Goal: Transaction & Acquisition: Purchase product/service

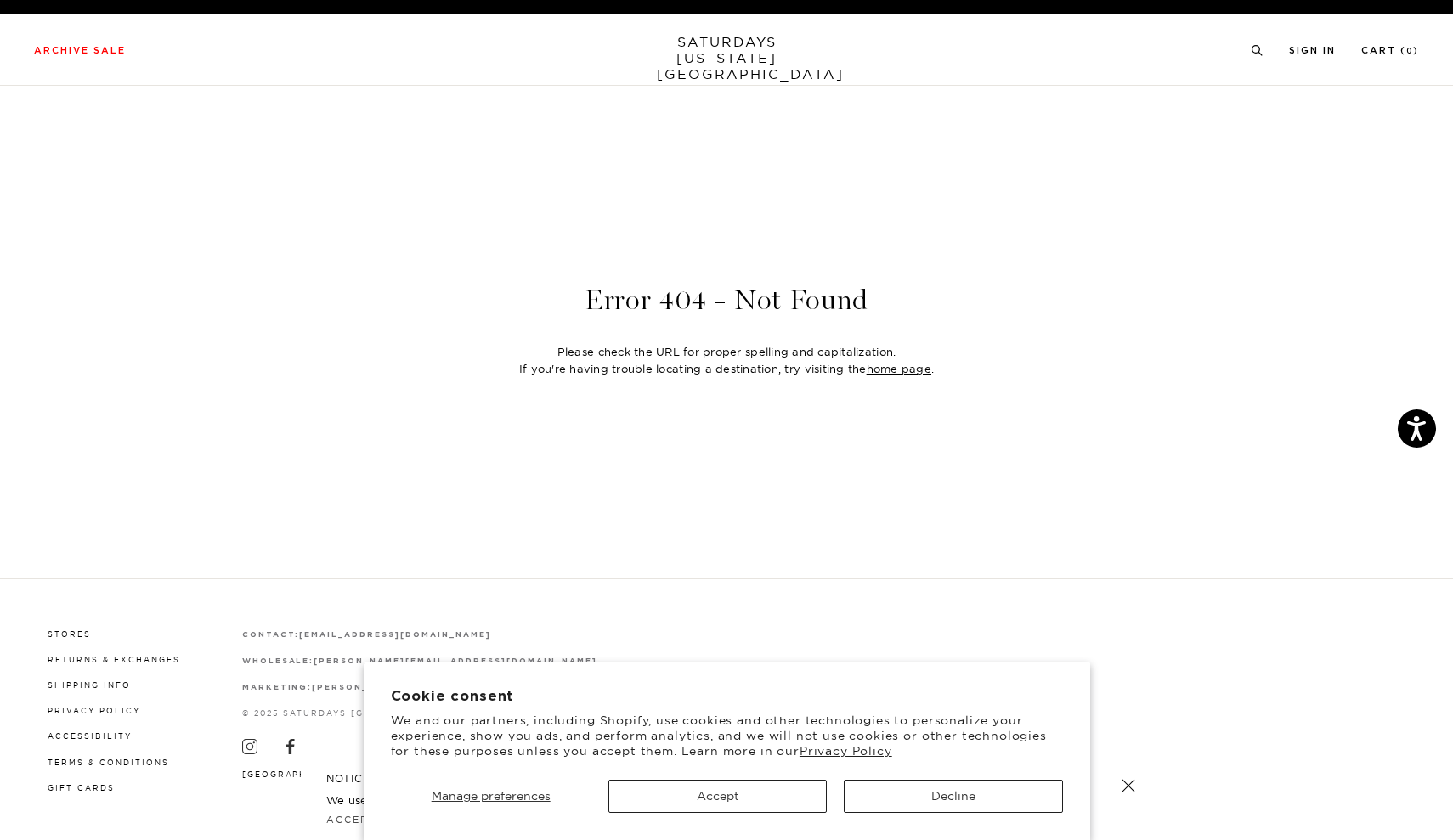
click at [694, 786] on button "Accept" at bounding box center [718, 796] width 218 height 33
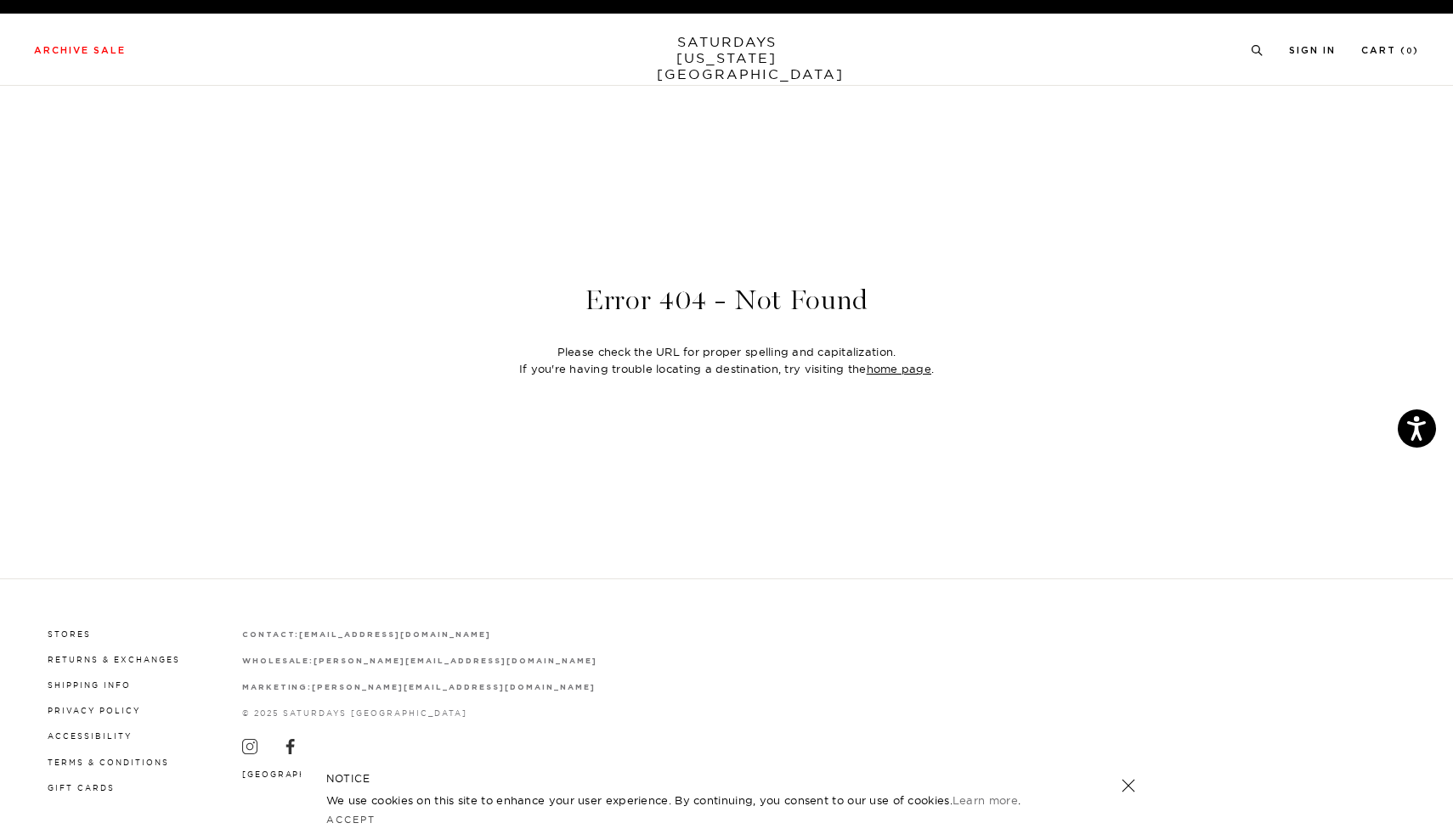
click at [729, 46] on link "SATURDAYS NEW YORK CITY" at bounding box center [726, 58] width 140 height 48
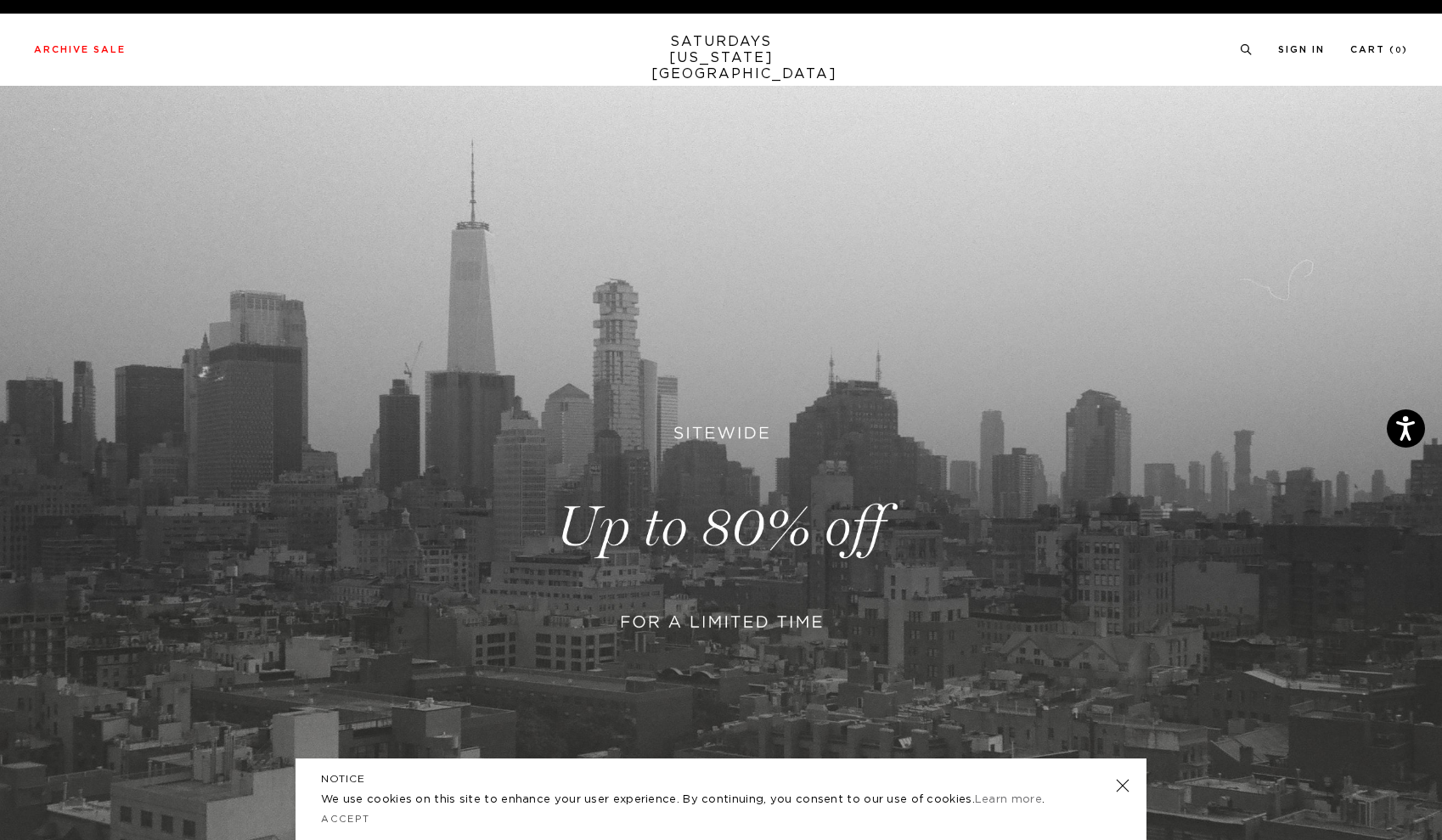
click at [1128, 792] on link at bounding box center [1122, 785] width 24 height 24
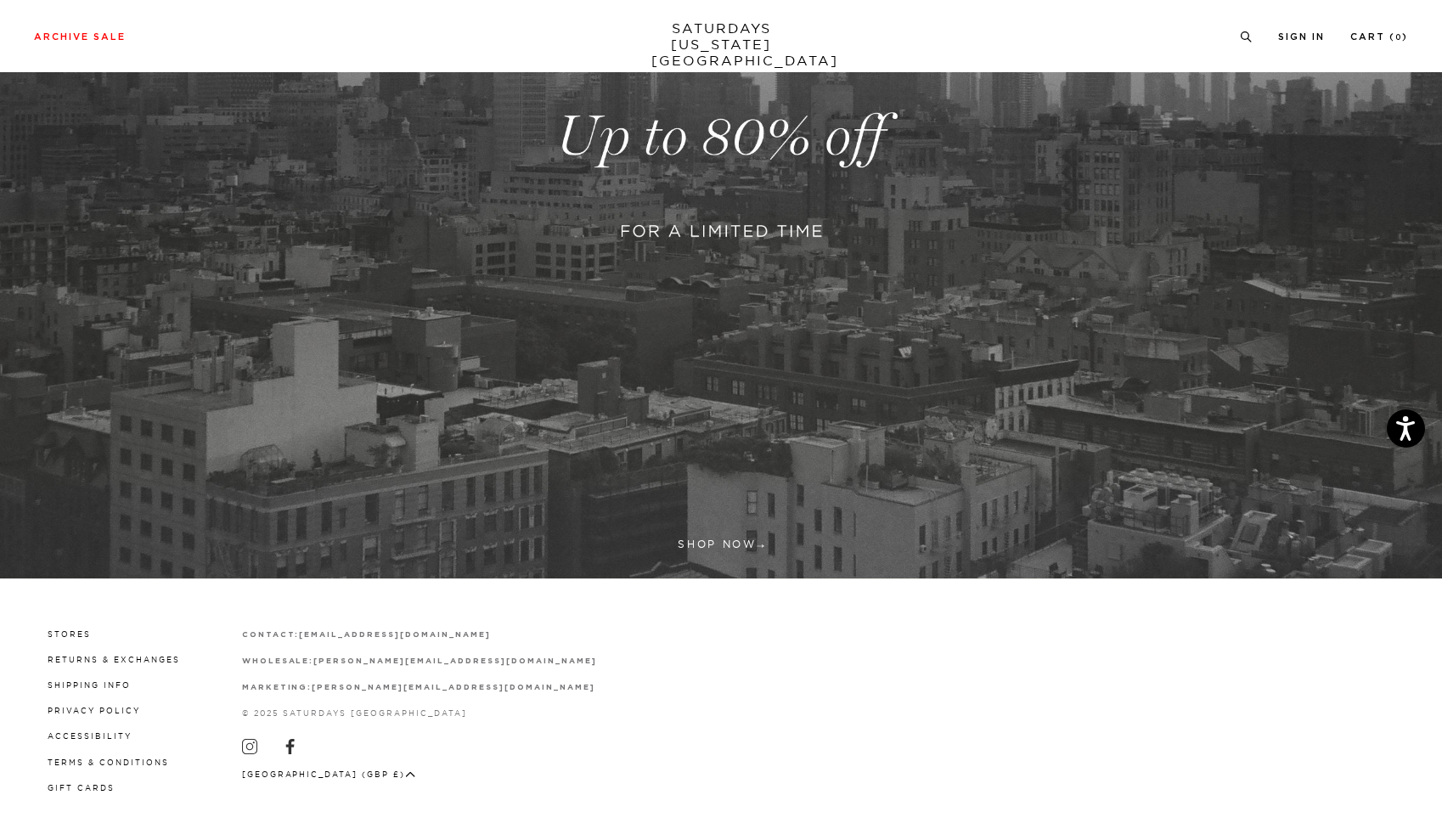
scroll to position [390, 0]
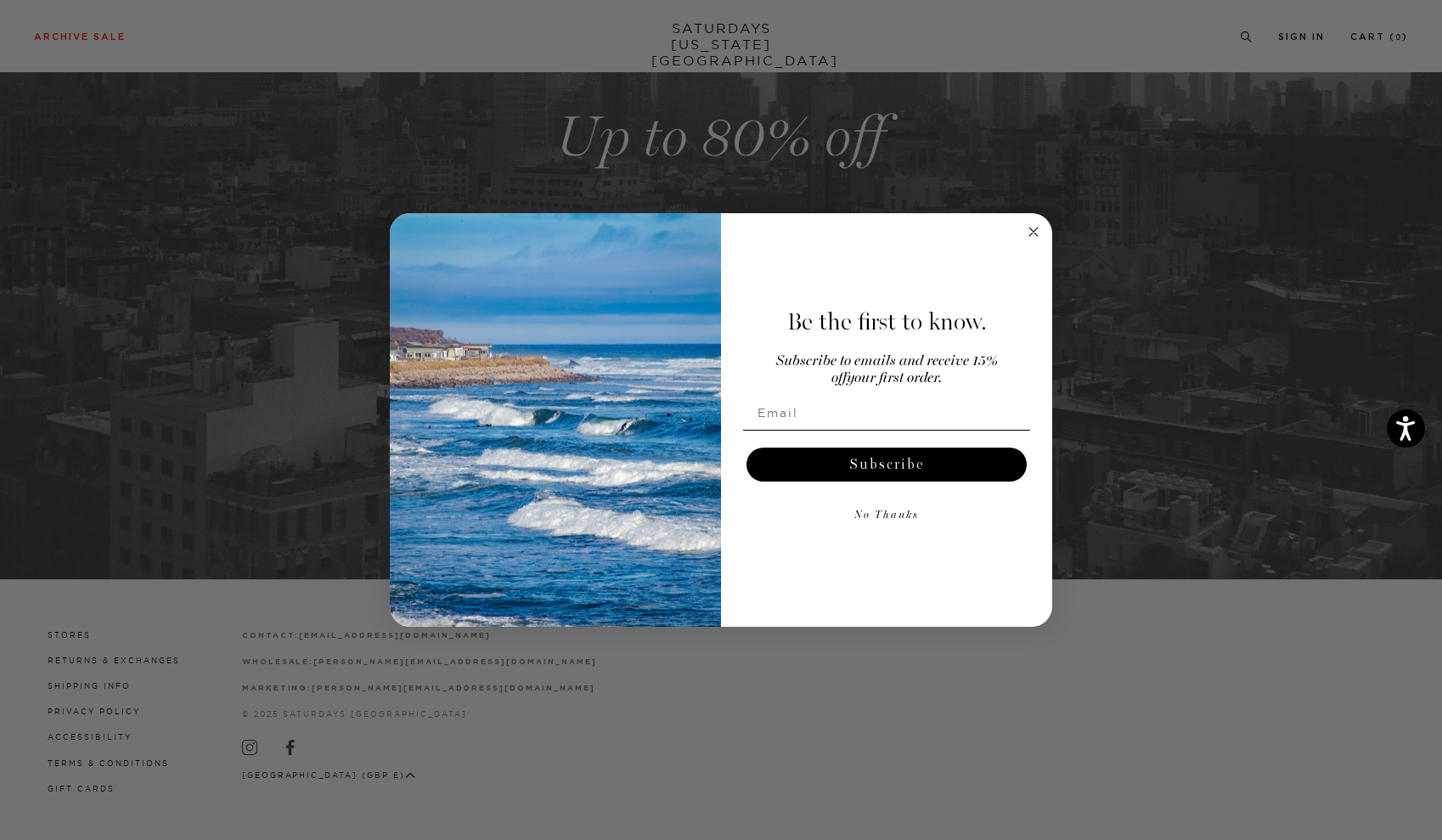
click at [1038, 233] on circle "Close dialog" at bounding box center [1034, 232] width 19 height 19
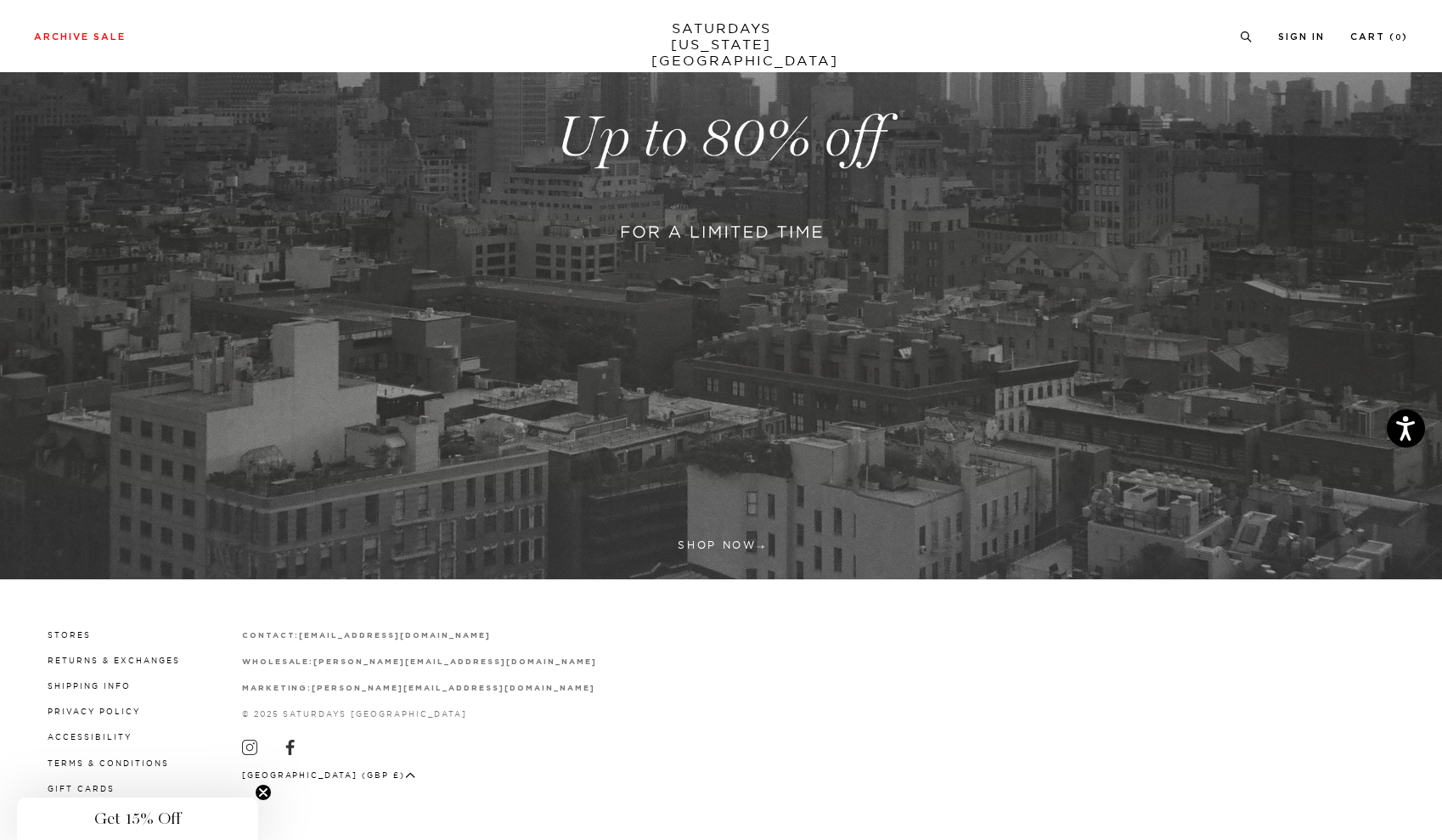
click at [739, 548] on link at bounding box center [721, 137] width 1442 height 883
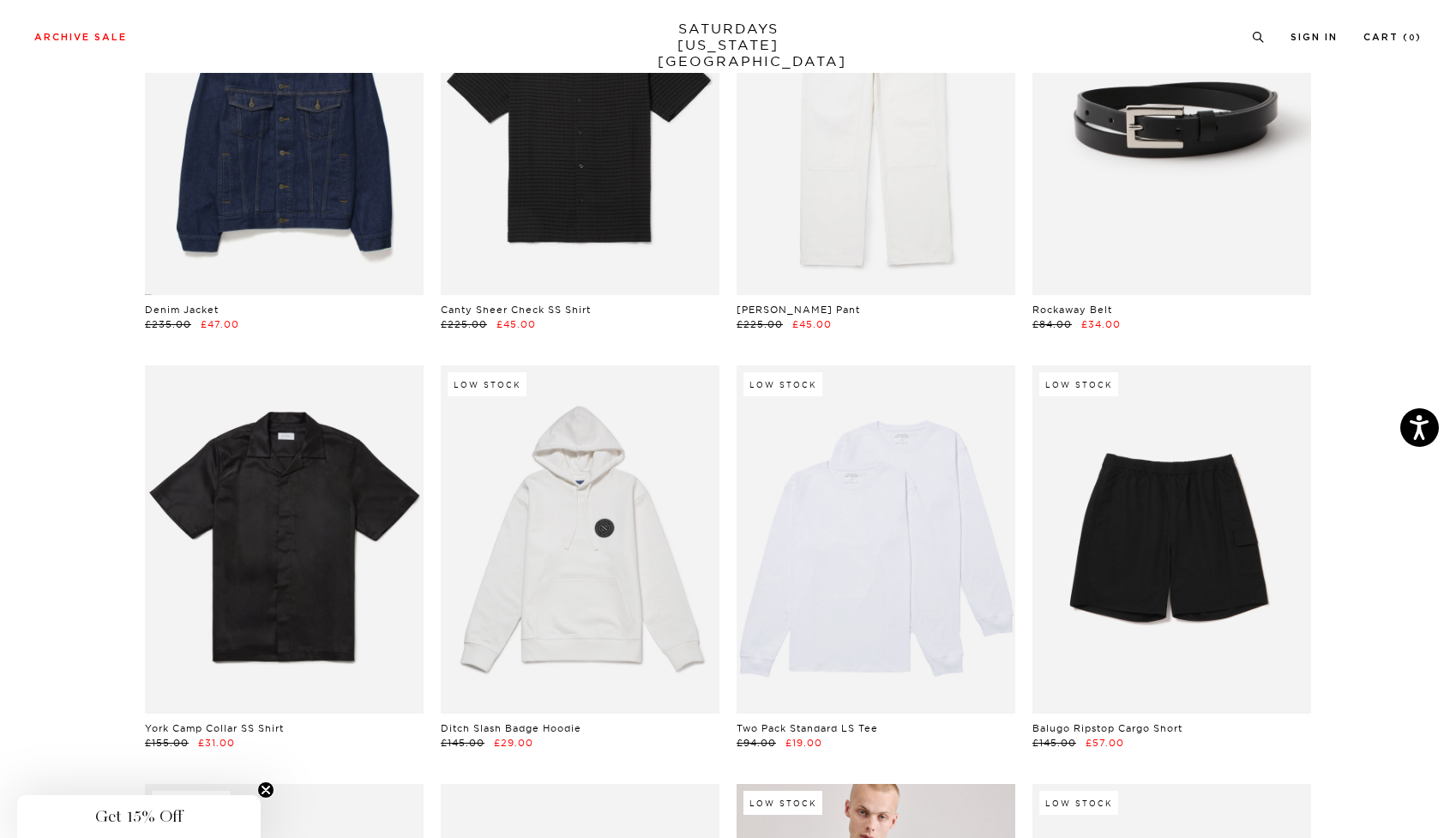
scroll to position [1495, 0]
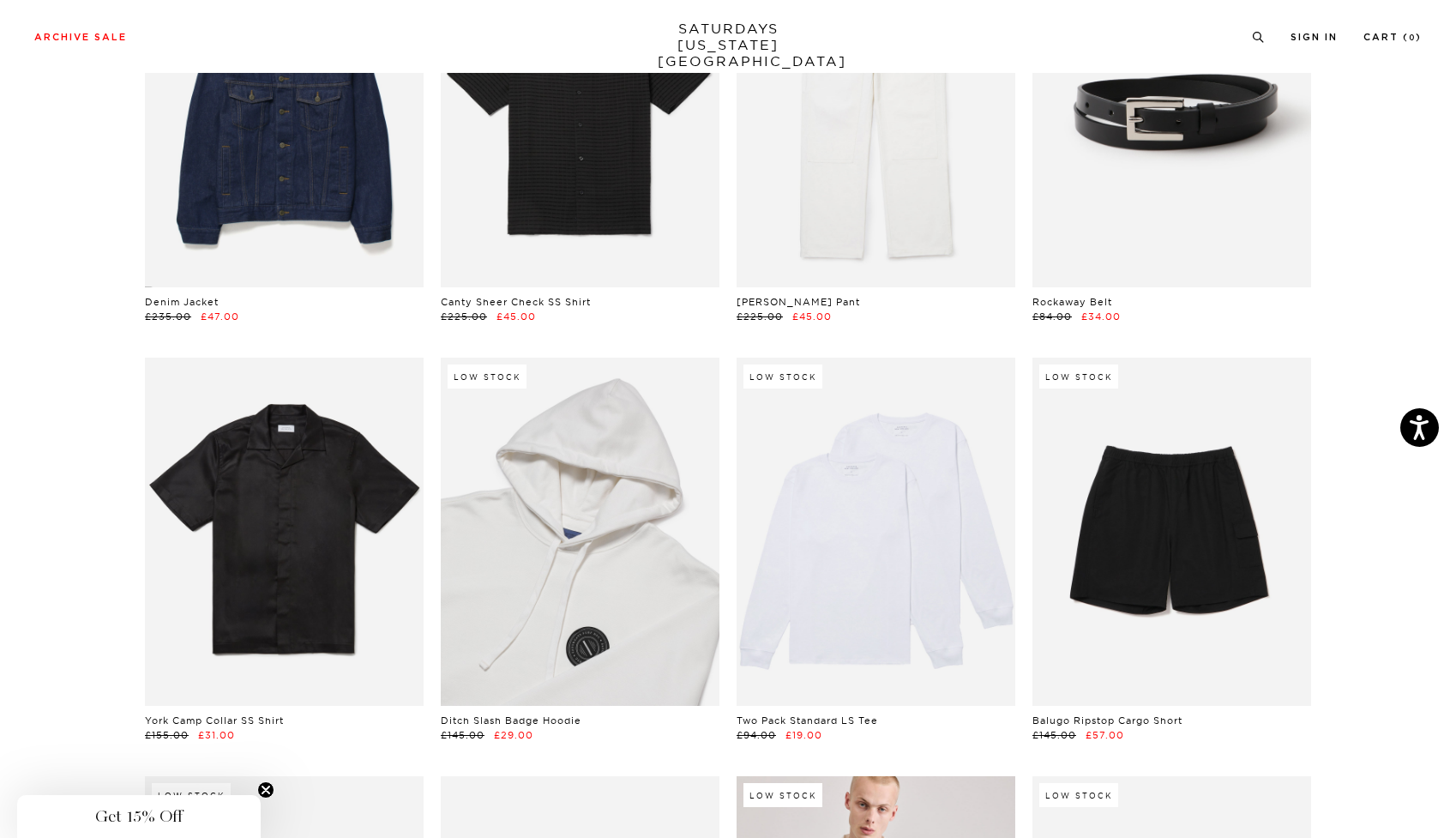
click at [642, 579] on link at bounding box center [580, 532] width 279 height 348
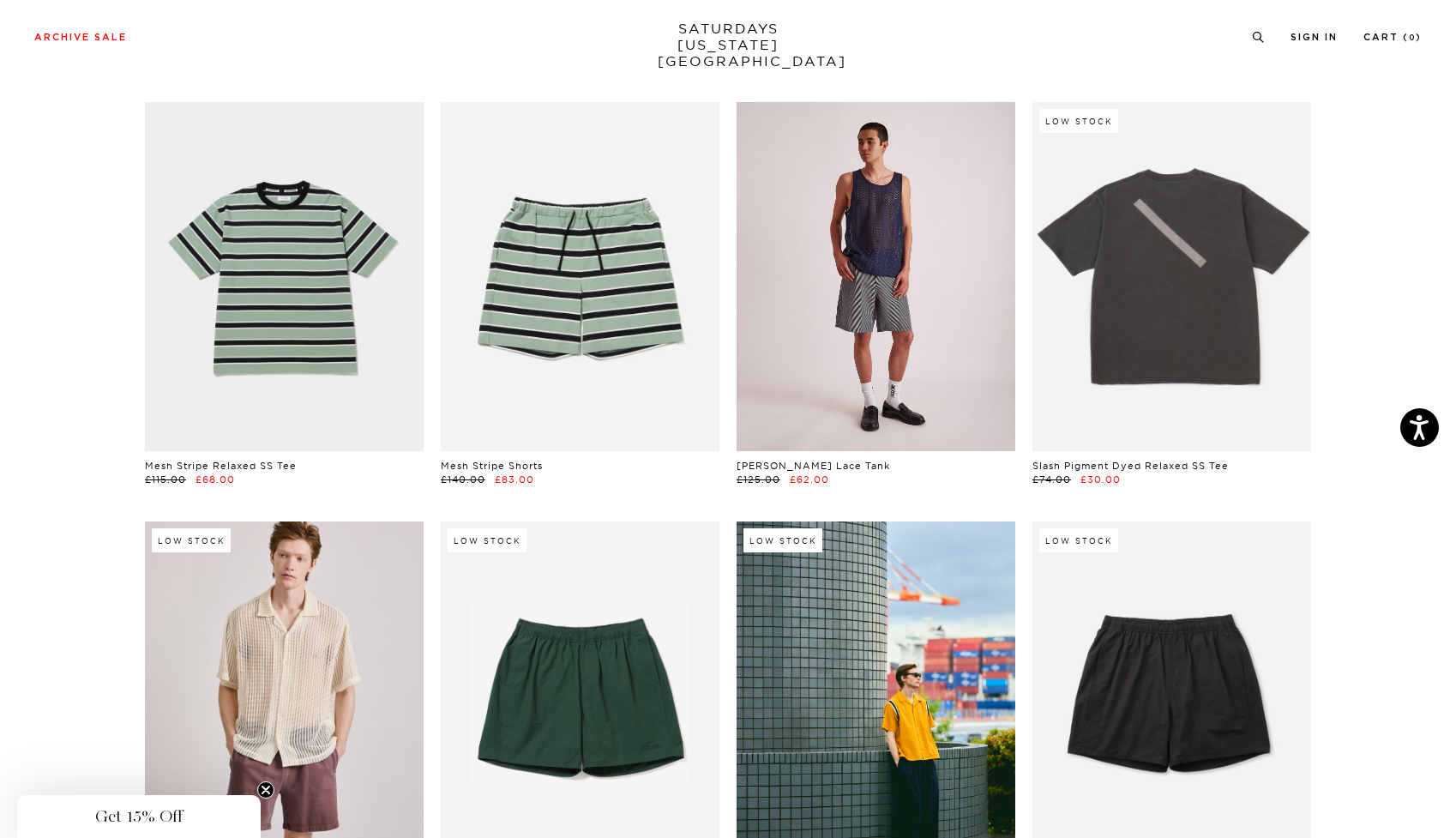
scroll to position [508, 0]
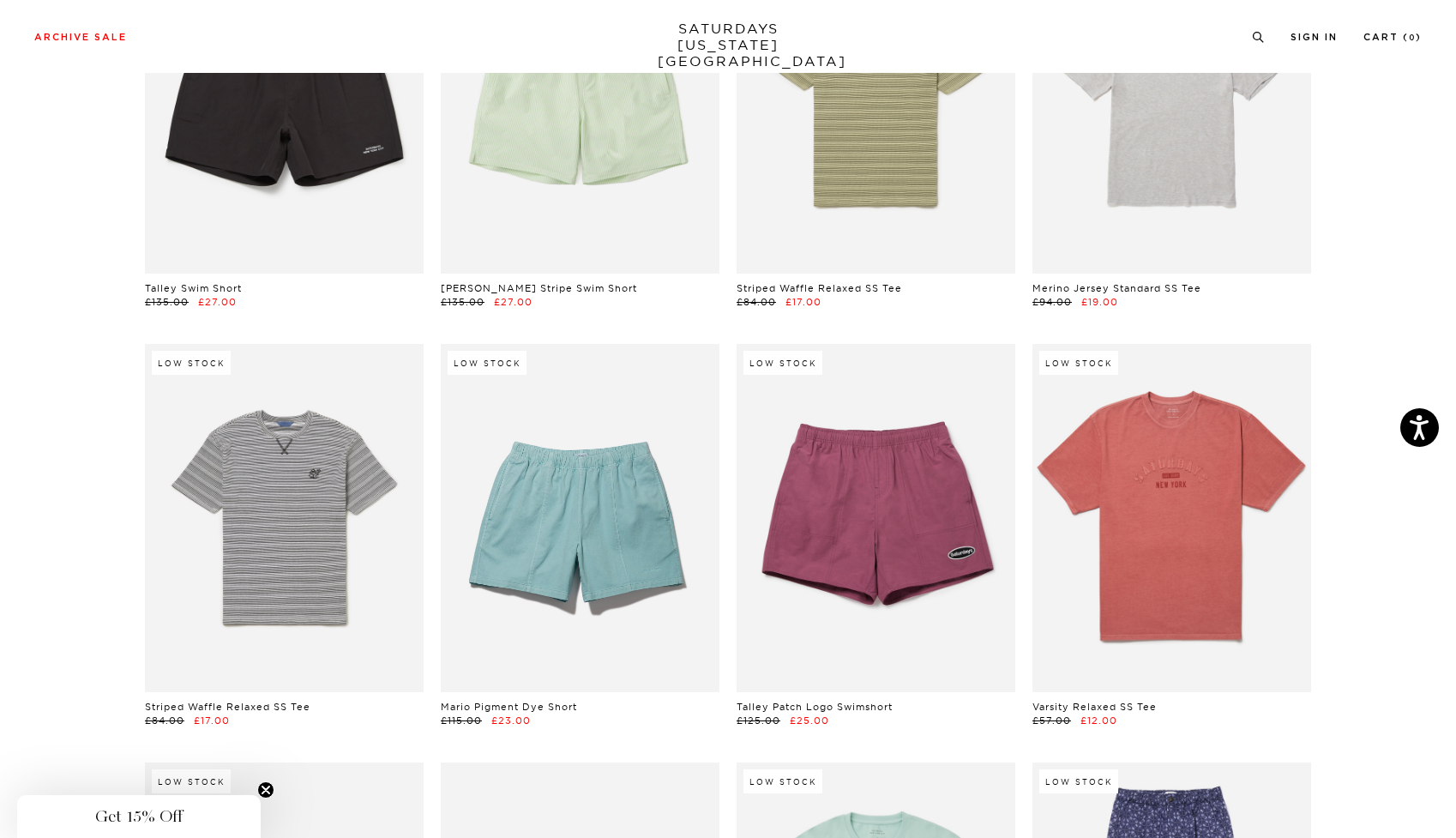
scroll to position [5700, 5]
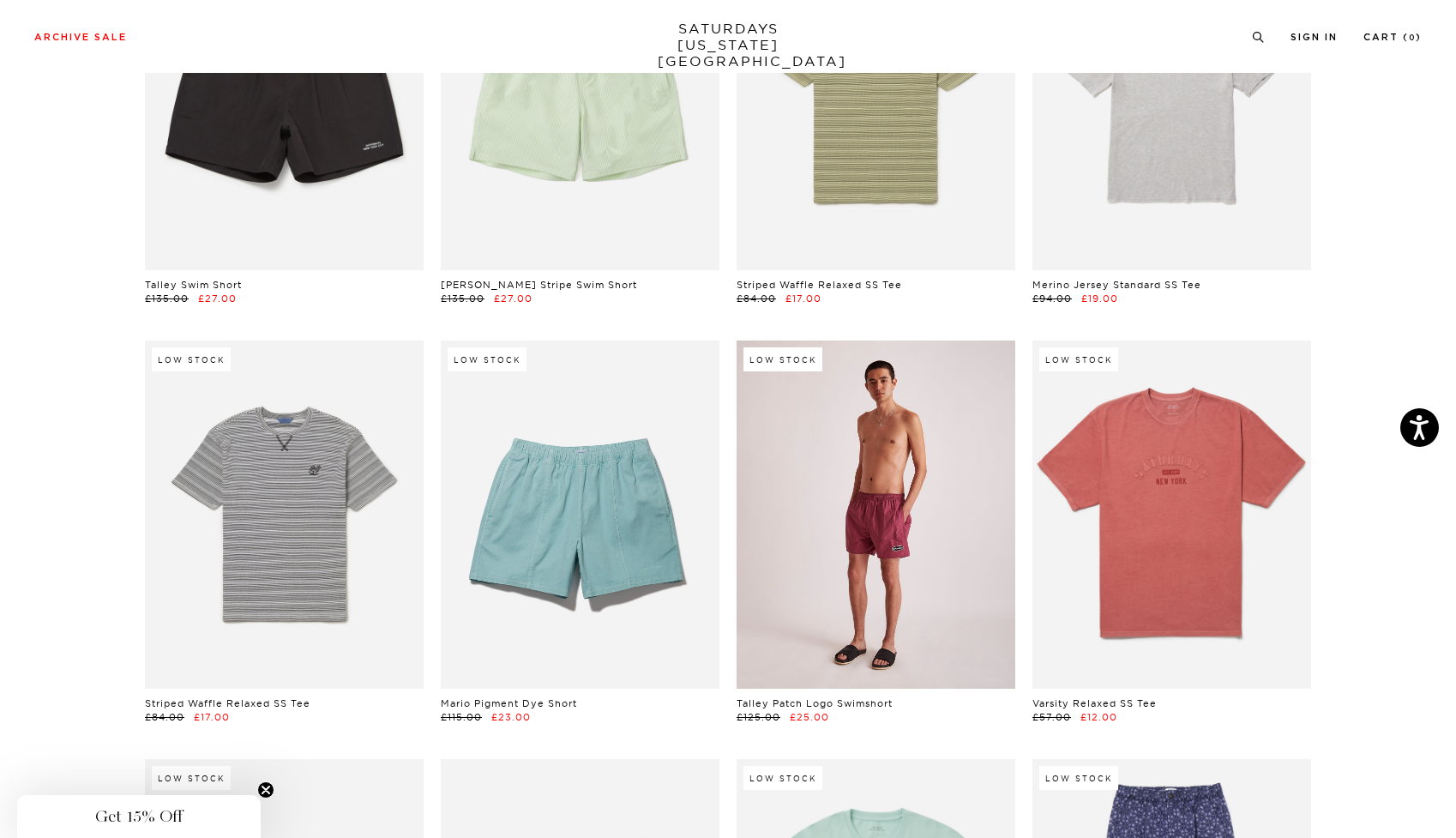
click at [880, 523] on link at bounding box center [876, 514] width 279 height 348
